Goal: Find specific page/section: Find specific page/section

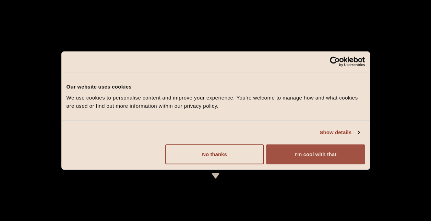
click at [291, 149] on button "I'm cool with that" at bounding box center [315, 154] width 99 height 20
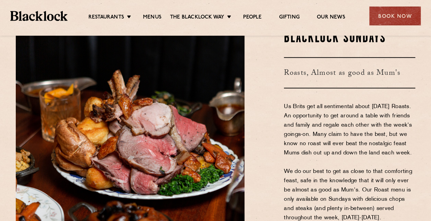
scroll to position [846, 0]
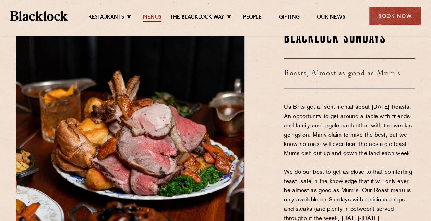
click at [152, 16] on link "Menus" at bounding box center [152, 18] width 19 height 8
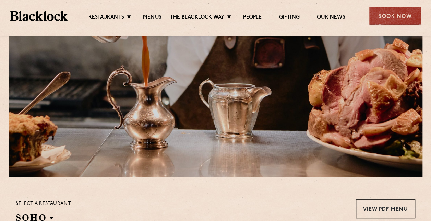
scroll to position [70, 0]
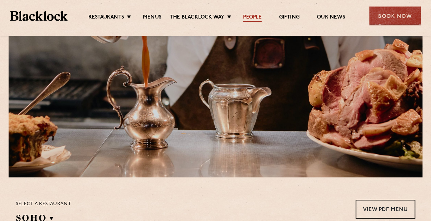
click at [251, 17] on link "People" at bounding box center [252, 18] width 19 height 8
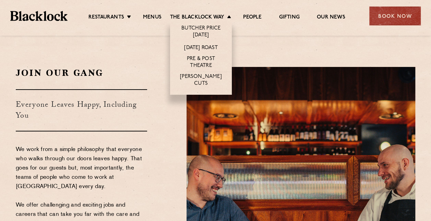
click at [226, 15] on li "The Blacklock Way Butcher Price Monday Sunday Roast Pre & Post Theatre Butcher’…" at bounding box center [202, 18] width 65 height 8
click at [194, 28] on link "Butcher Price [DATE]" at bounding box center [201, 32] width 48 height 14
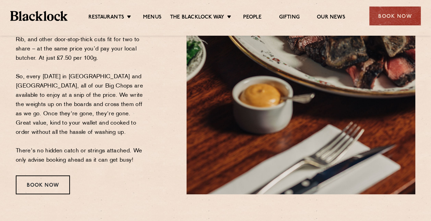
scroll to position [157, 0]
